Goal: Task Accomplishment & Management: Manage account settings

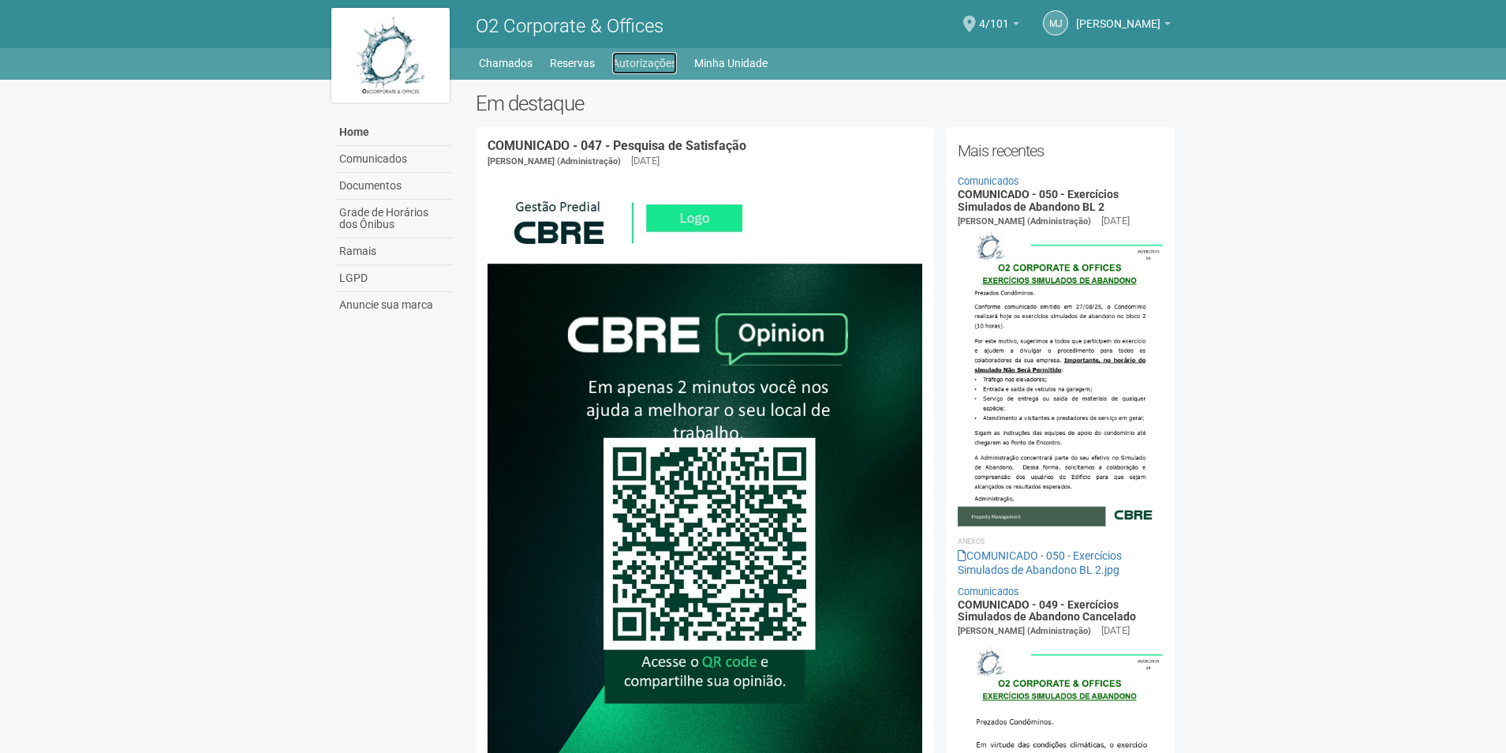
click at [633, 58] on link "Autorizações" at bounding box center [644, 63] width 65 height 22
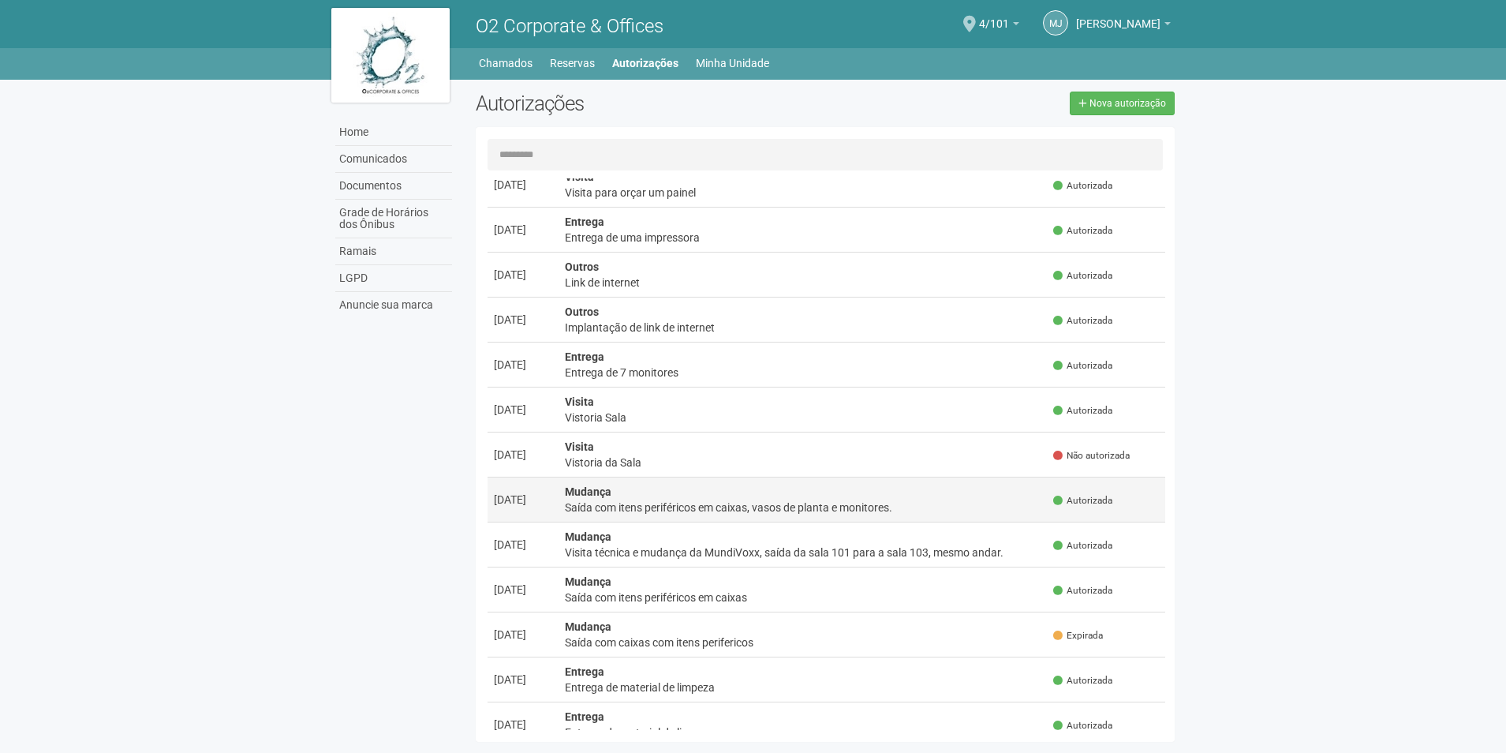
scroll to position [710, 0]
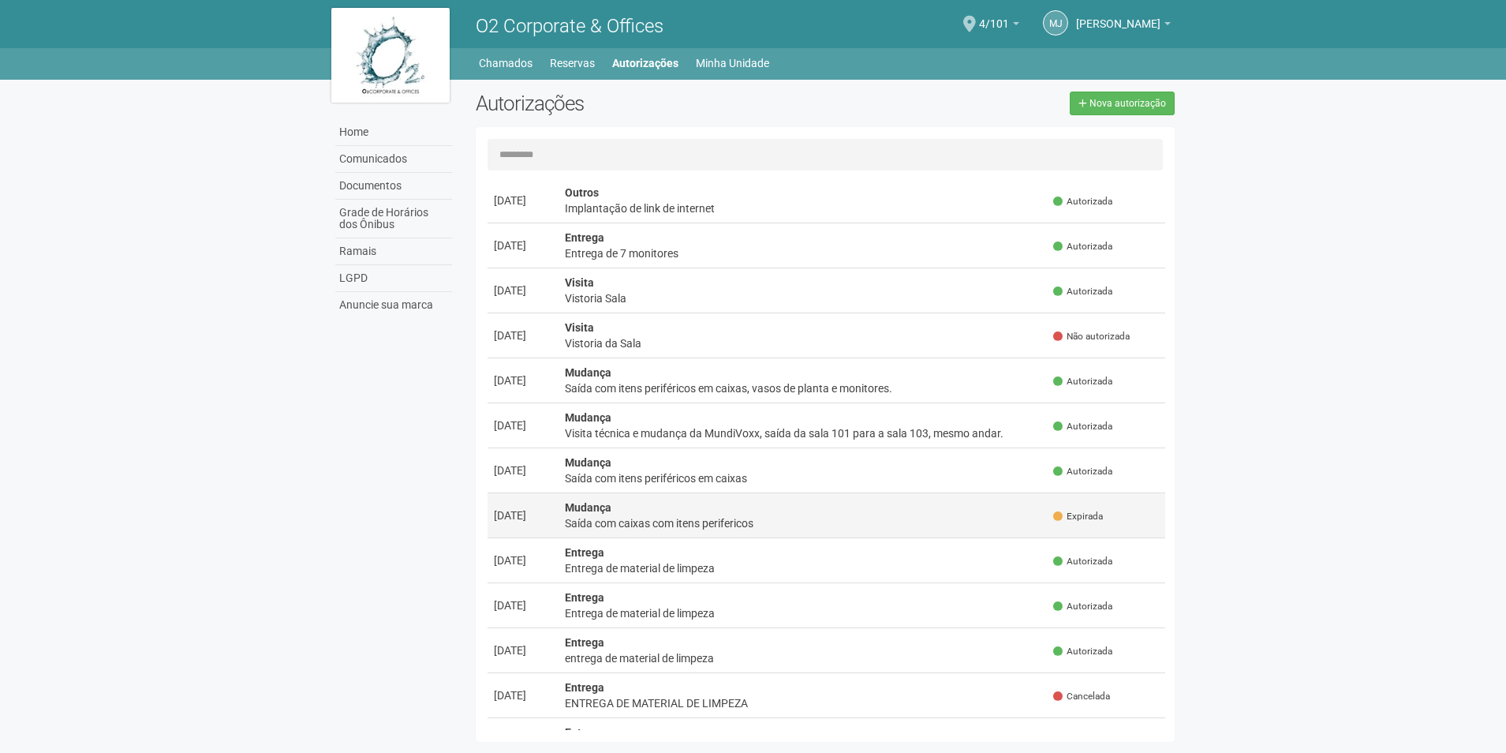
click at [987, 510] on td "Mudança Saída com caixas com itens perifericos" at bounding box center [803, 515] width 489 height 45
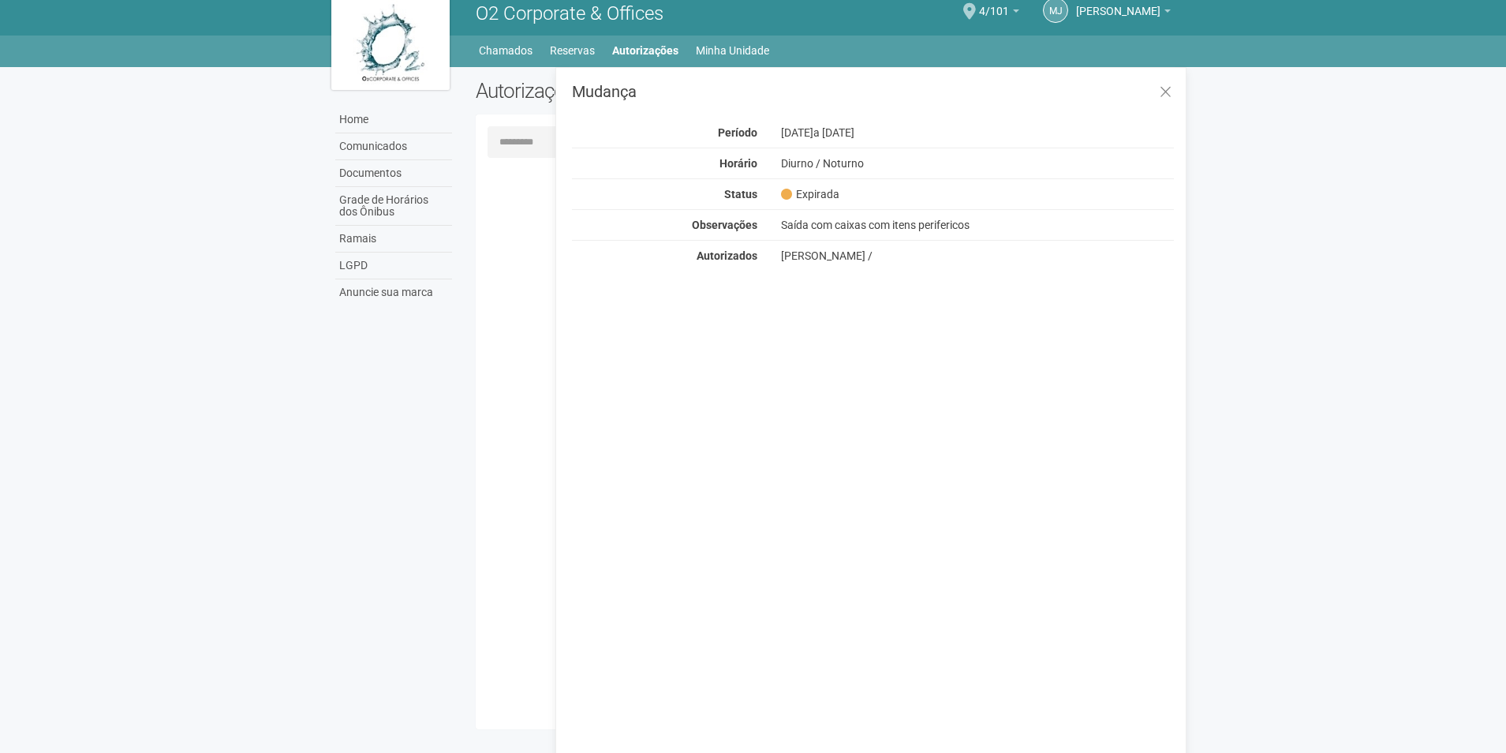
scroll to position [24, 0]
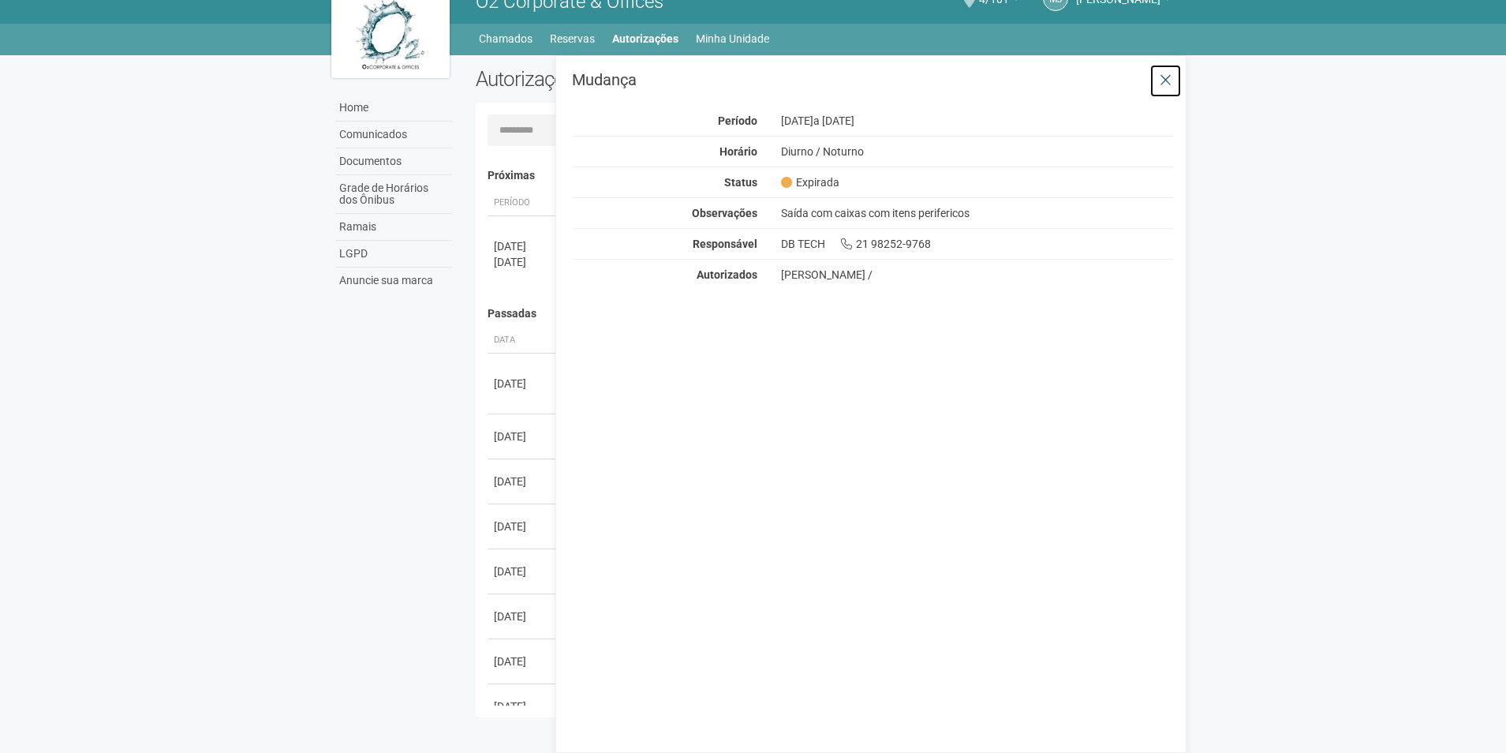
click at [1171, 84] on icon at bounding box center [1166, 81] width 12 height 16
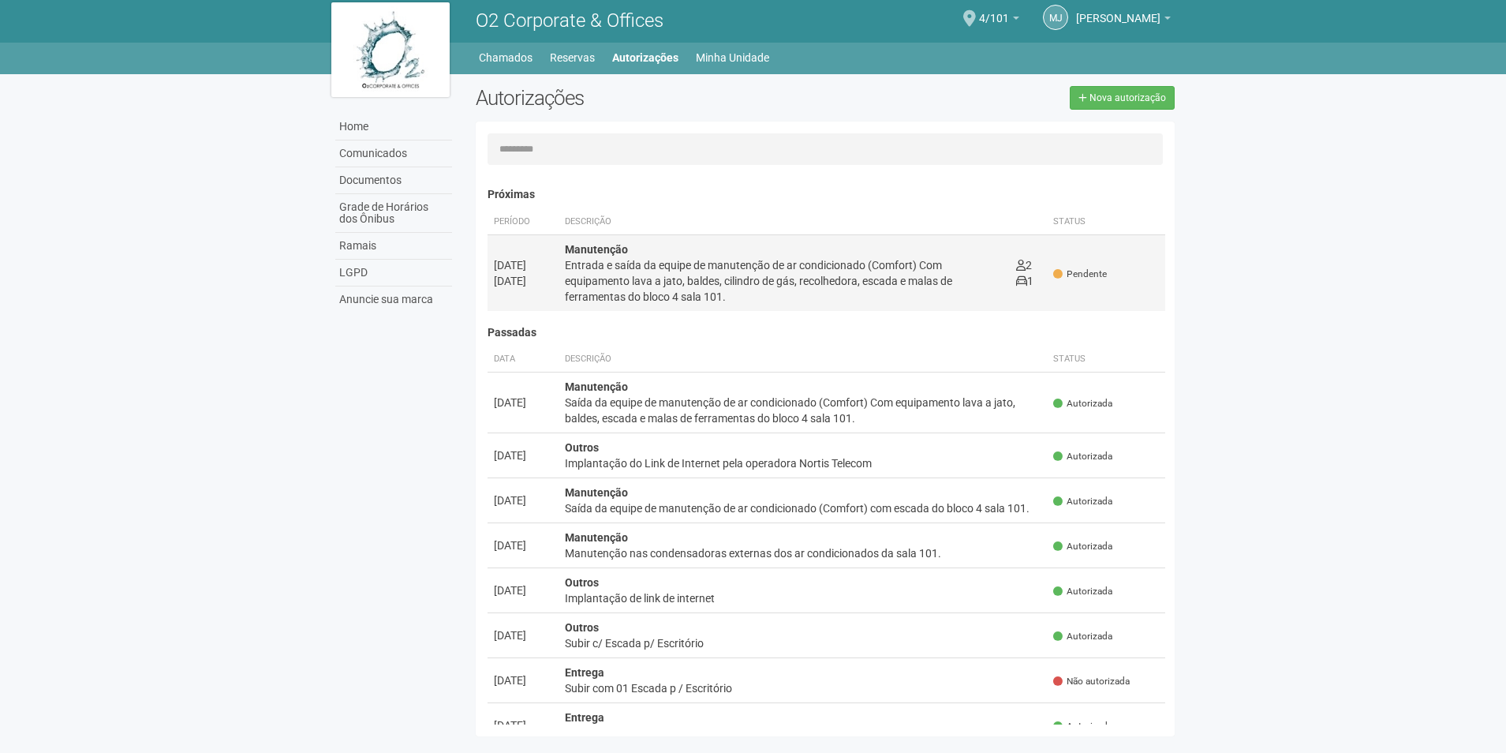
scroll to position [0, 0]
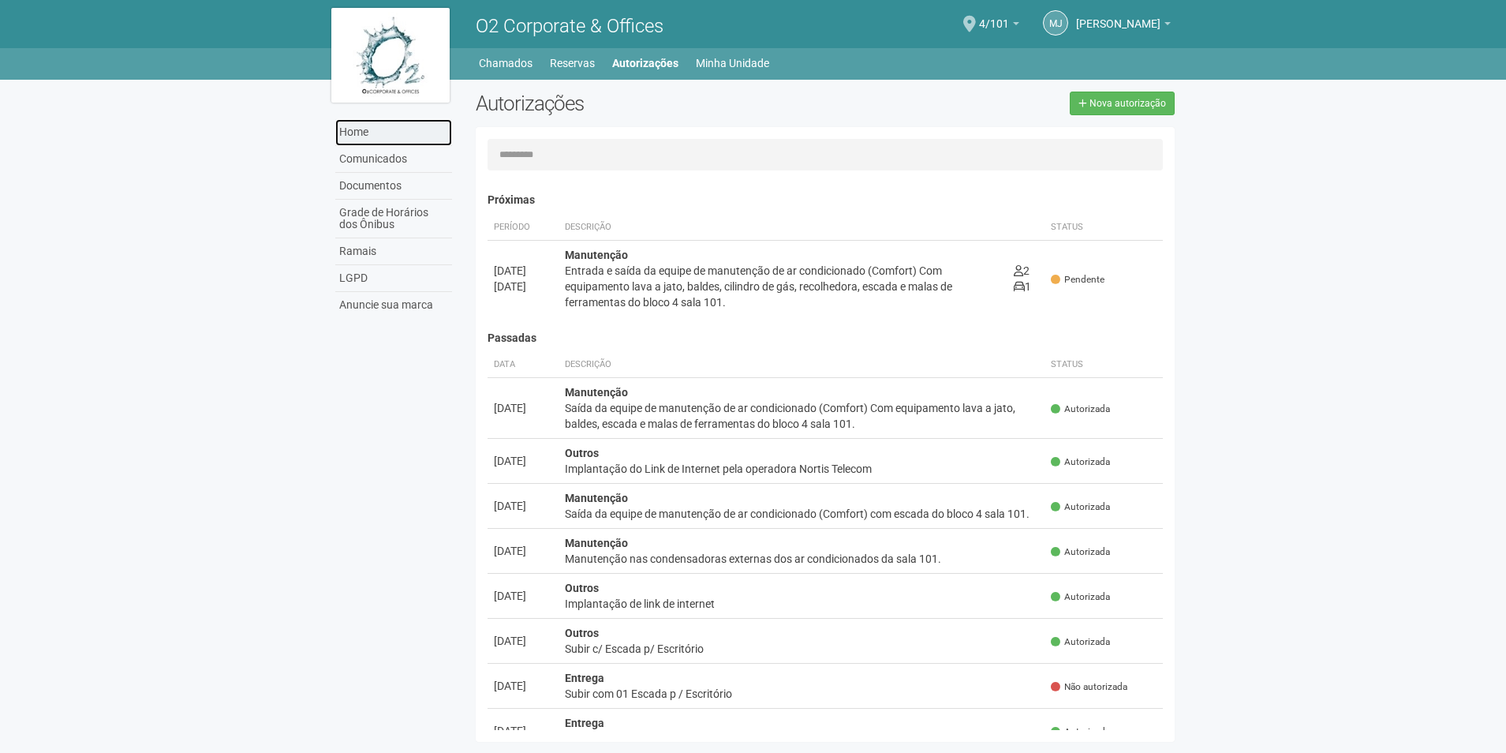
click at [363, 127] on link "Home" at bounding box center [393, 132] width 117 height 27
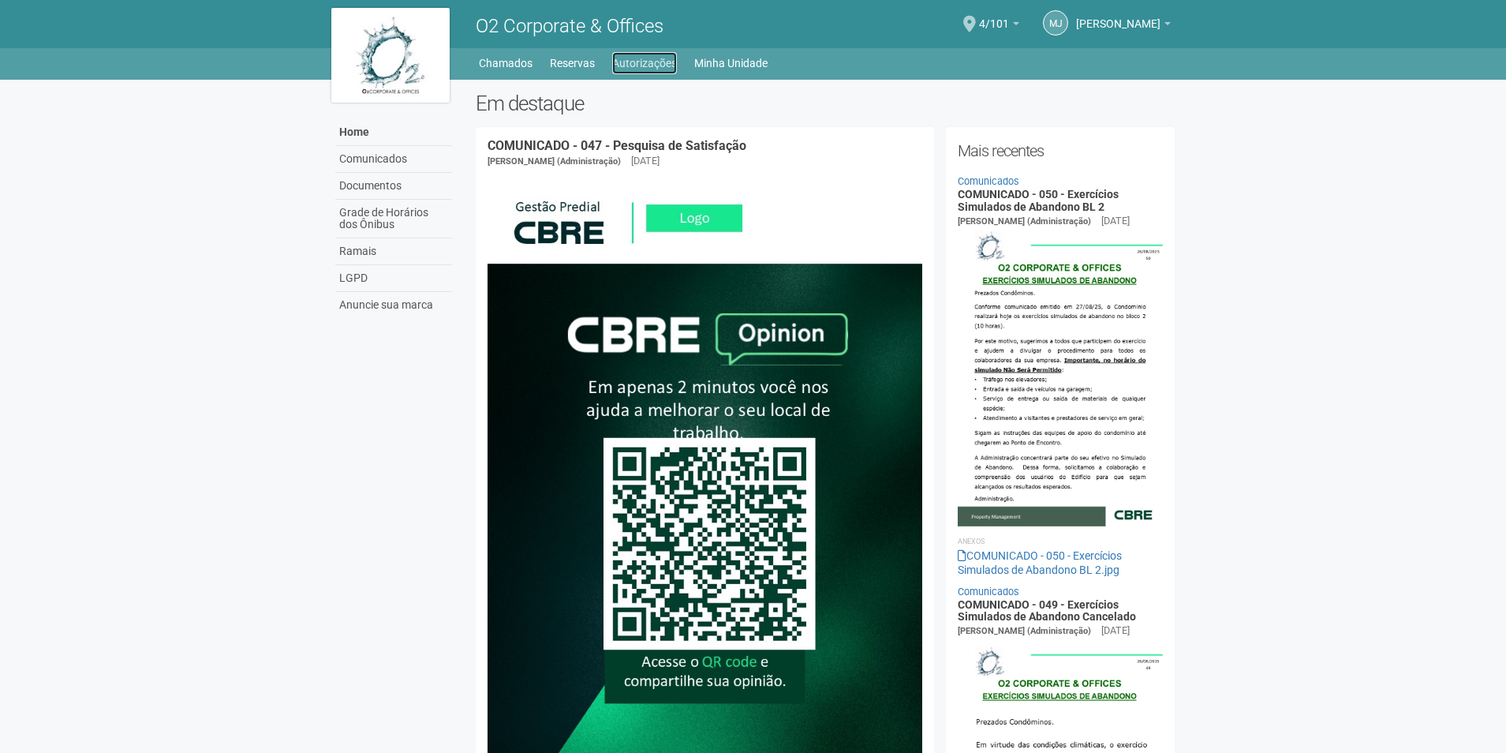
click at [626, 54] on link "Autorizações" at bounding box center [644, 63] width 65 height 22
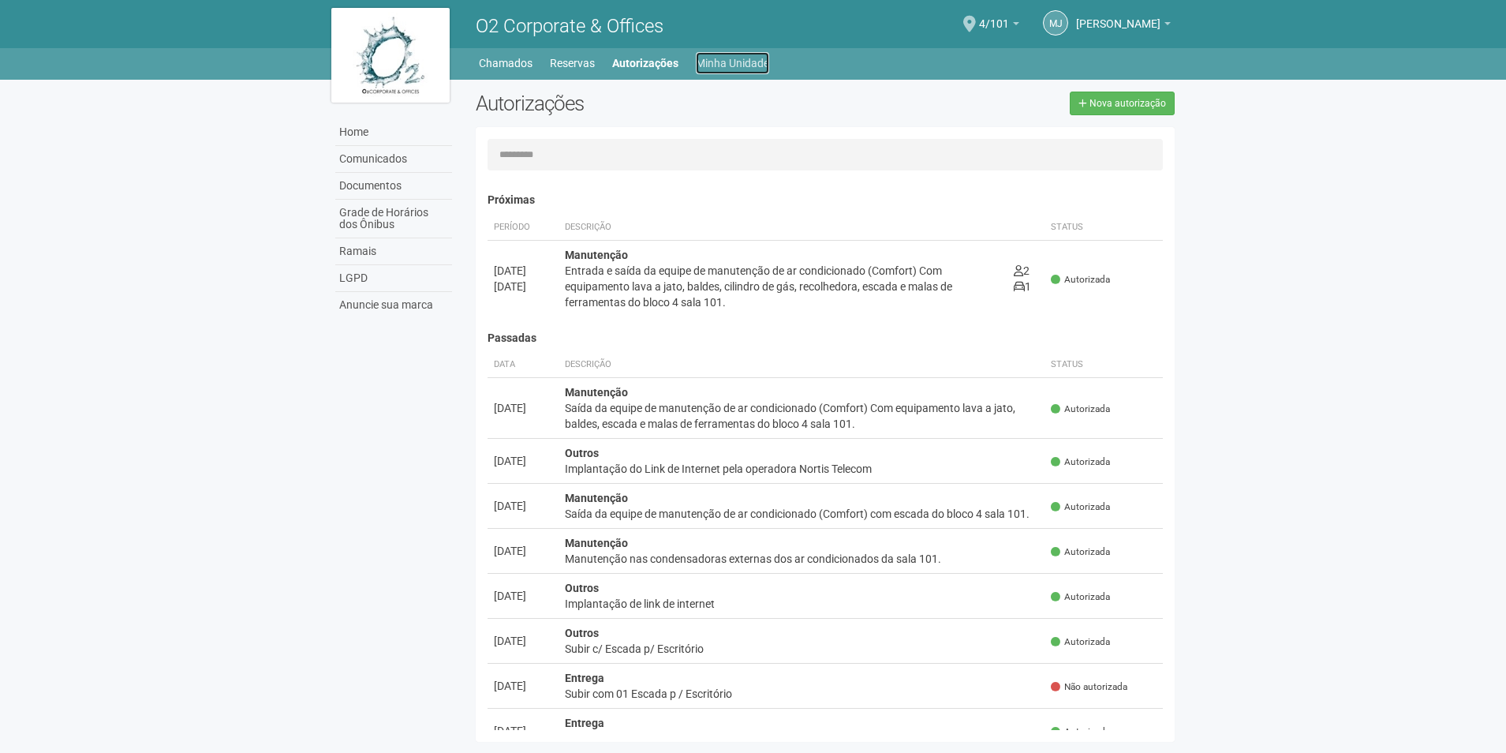
click at [745, 59] on link "Minha Unidade" at bounding box center [732, 63] width 73 height 22
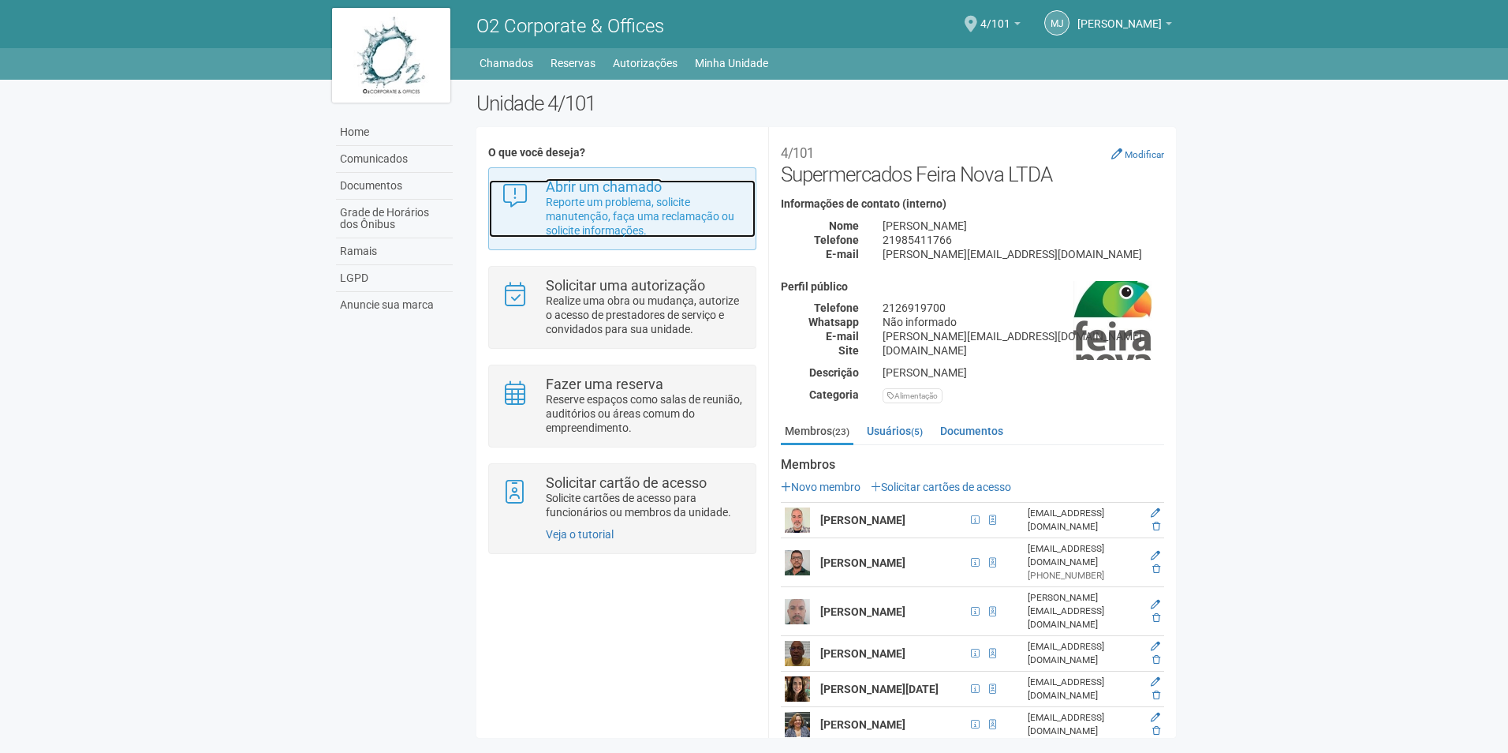
click at [615, 195] on p "Reporte um problema, solicite manutenção, faça uma reclamação ou solicite infor…" at bounding box center [645, 216] width 198 height 43
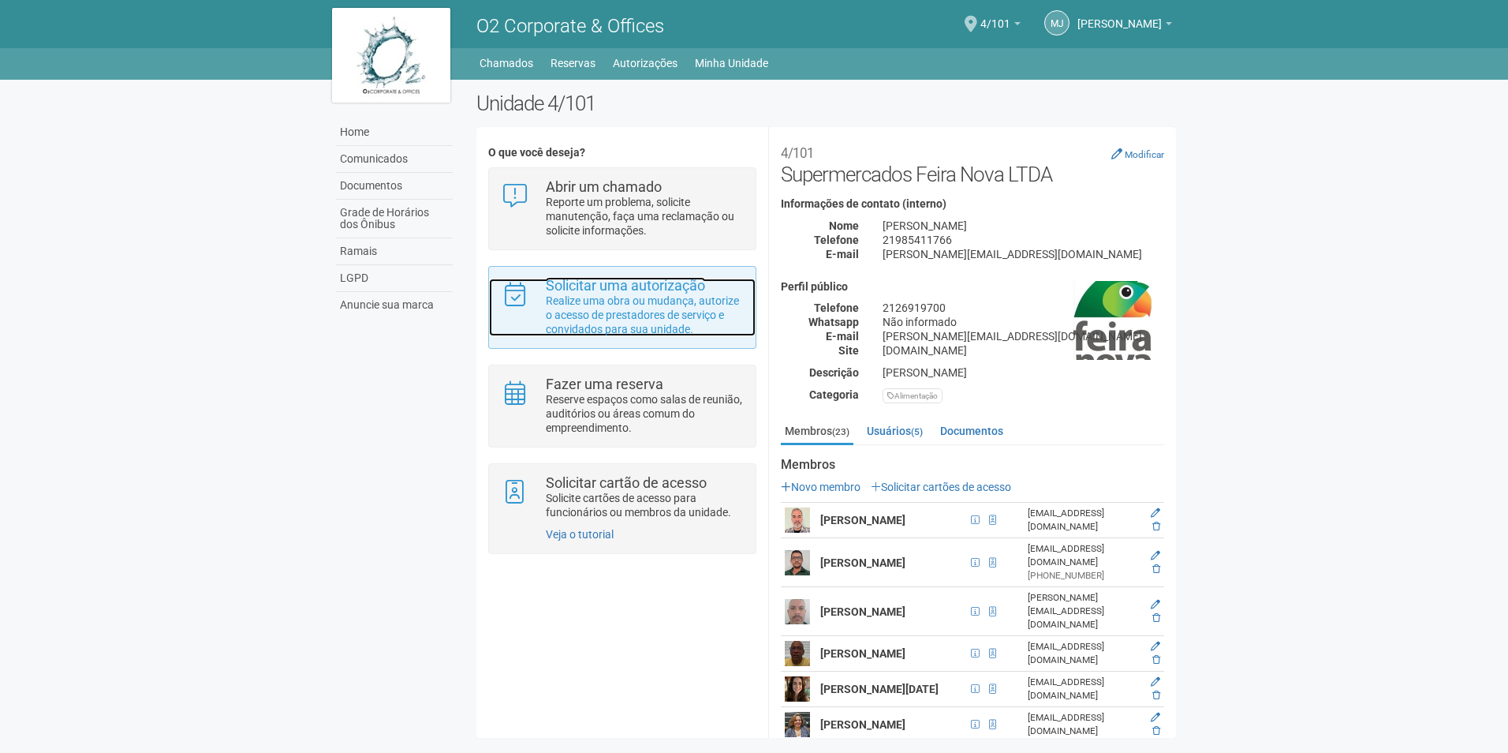
click at [660, 297] on p "Realize uma obra ou mudança, autorize o acesso de prestadores de serviço e conv…" at bounding box center [645, 314] width 198 height 43
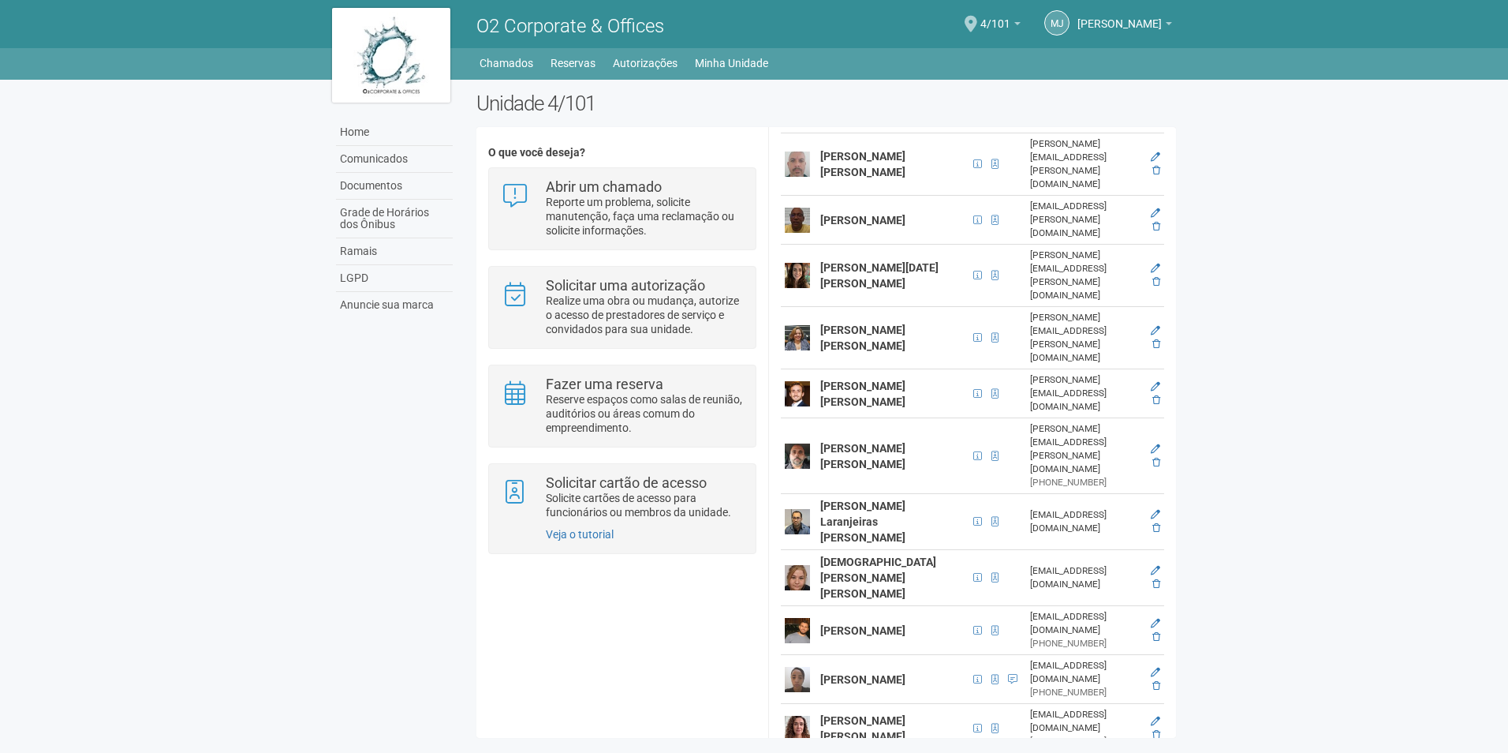
scroll to position [552, 0]
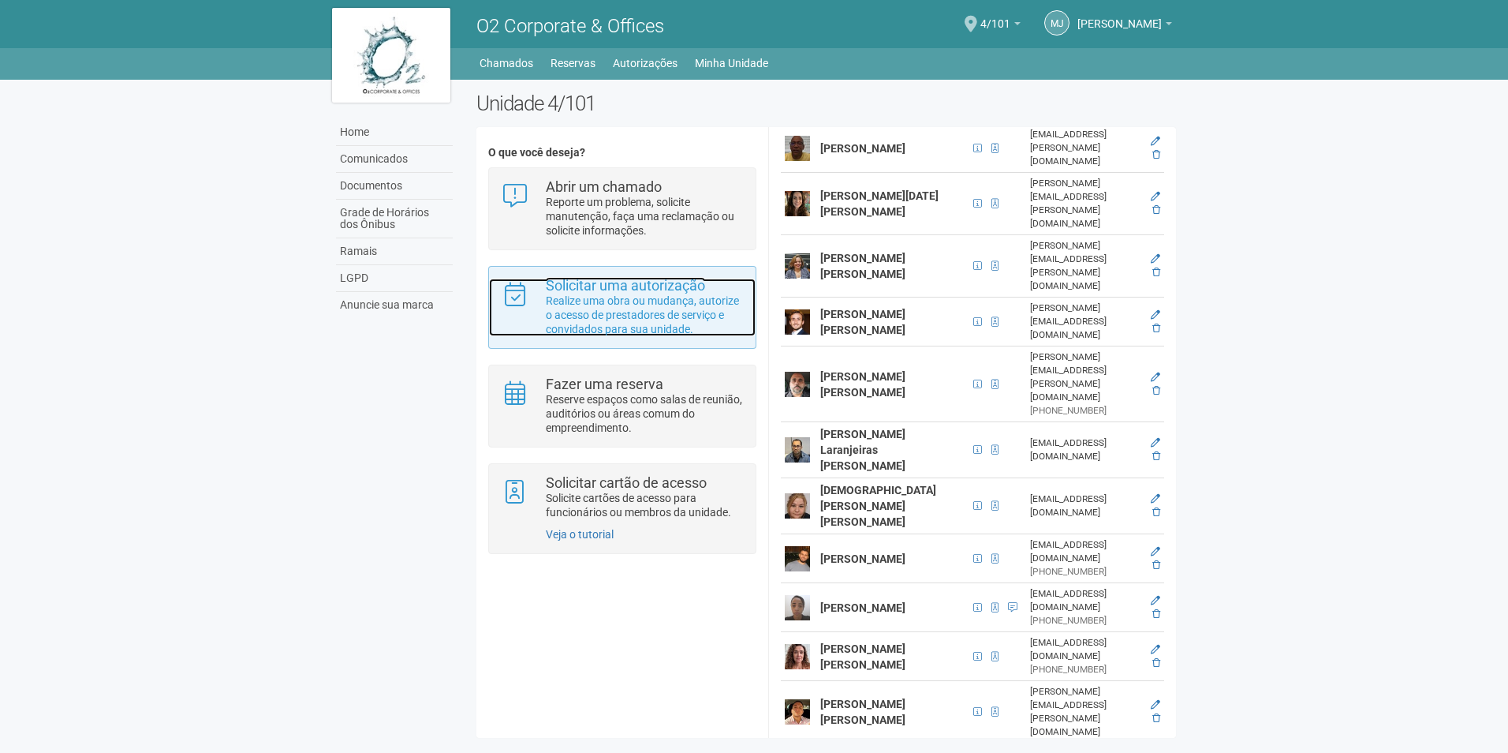
click at [616, 295] on p "Realize uma obra ou mudança, autorize o acesso de prestadores de serviço e conv…" at bounding box center [645, 314] width 198 height 43
